Goal: Information Seeking & Learning: Learn about a topic

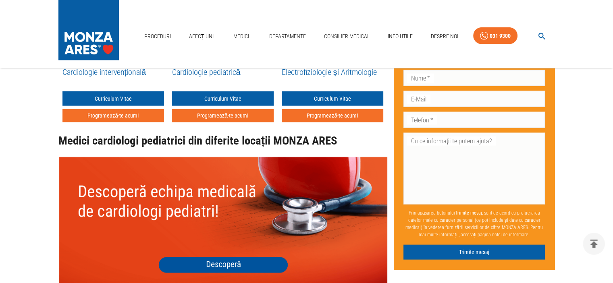
scroll to position [1936, 0]
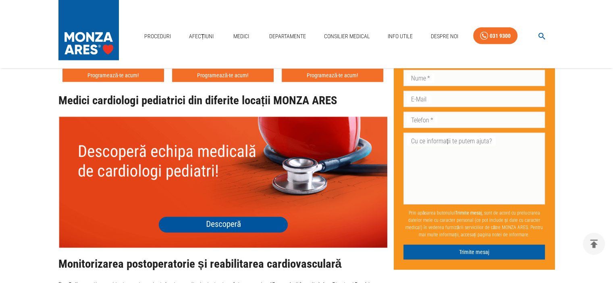
click at [227, 208] on img at bounding box center [222, 182] width 329 height 131
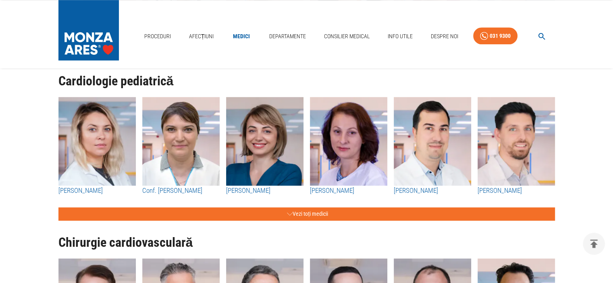
scroll to position [645, 0]
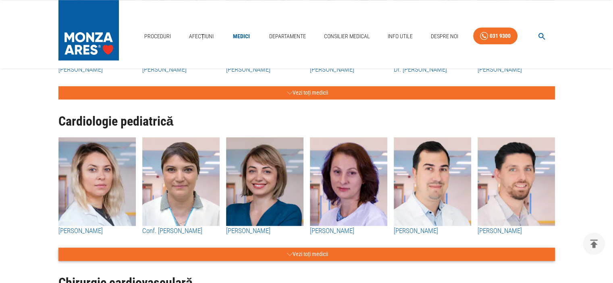
click at [292, 254] on button "Vezi toți medicii" at bounding box center [306, 254] width 497 height 13
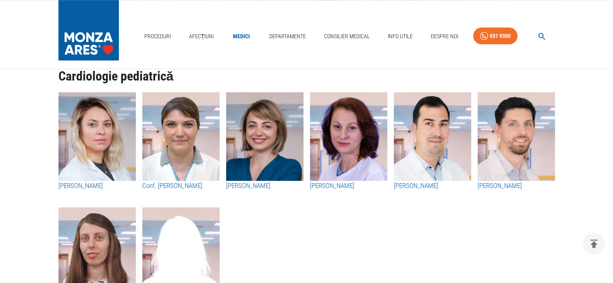
scroll to position [686, 0]
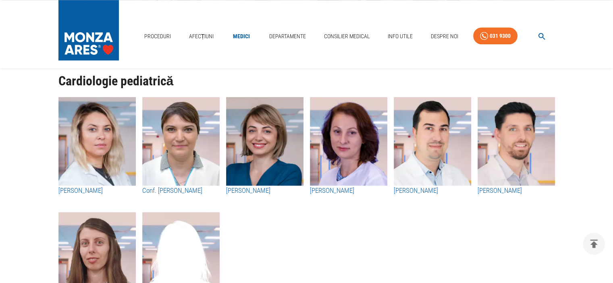
click at [94, 190] on h3 "[PERSON_NAME]" at bounding box center [96, 191] width 77 height 10
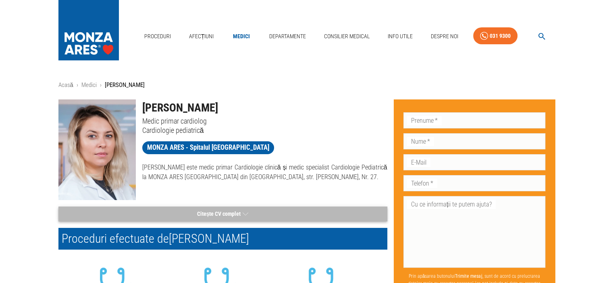
click at [221, 212] on button "Citește CV complet" at bounding box center [222, 214] width 329 height 15
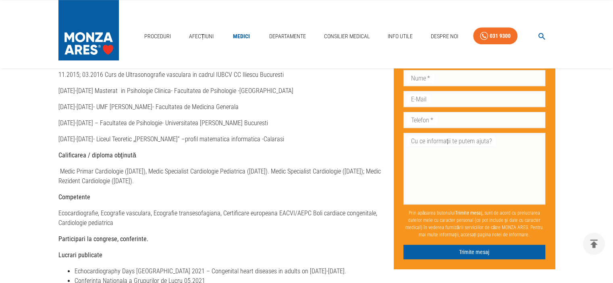
scroll to position [484, 0]
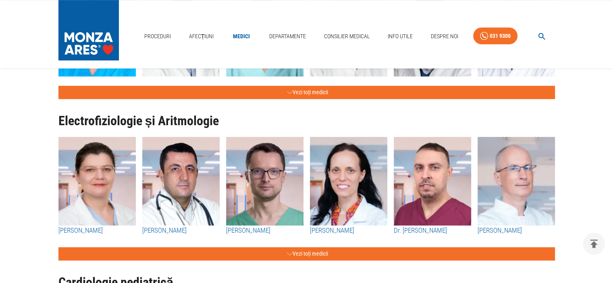
scroll to position [686, 0]
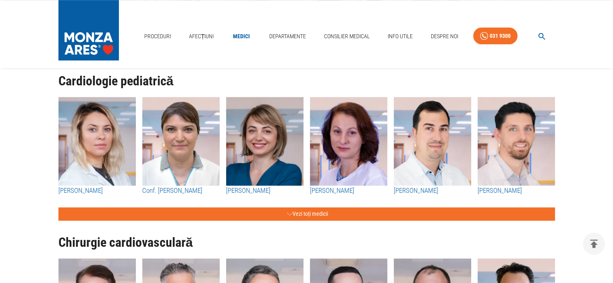
click at [175, 190] on h3 "Conf. [PERSON_NAME]" at bounding box center [180, 191] width 77 height 10
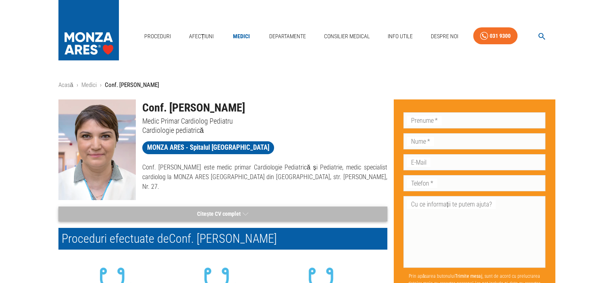
click at [217, 212] on button "Citește CV complet" at bounding box center [222, 214] width 329 height 15
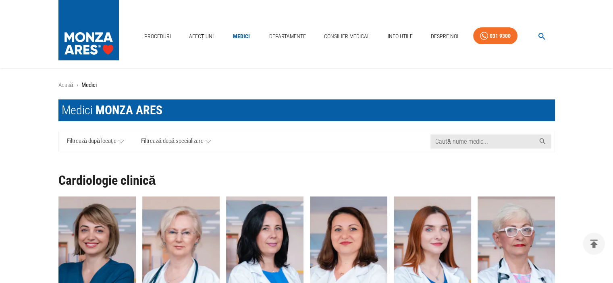
scroll to position [686, 0]
